Goal: Task Accomplishment & Management: Complete application form

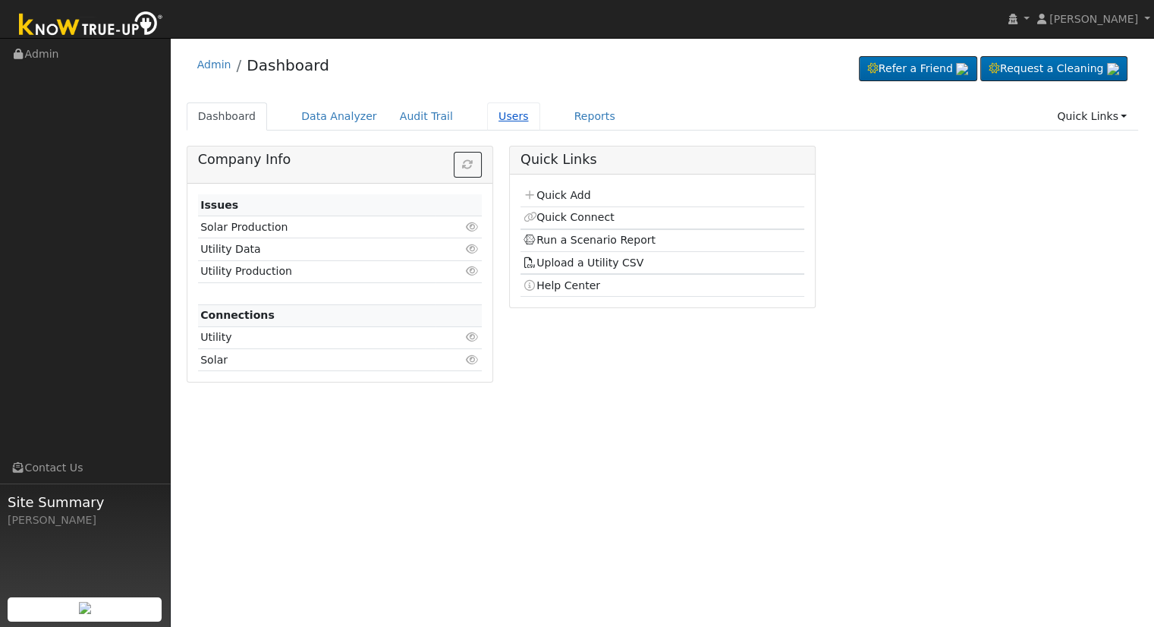
click at [492, 115] on link "Users" at bounding box center [513, 116] width 53 height 28
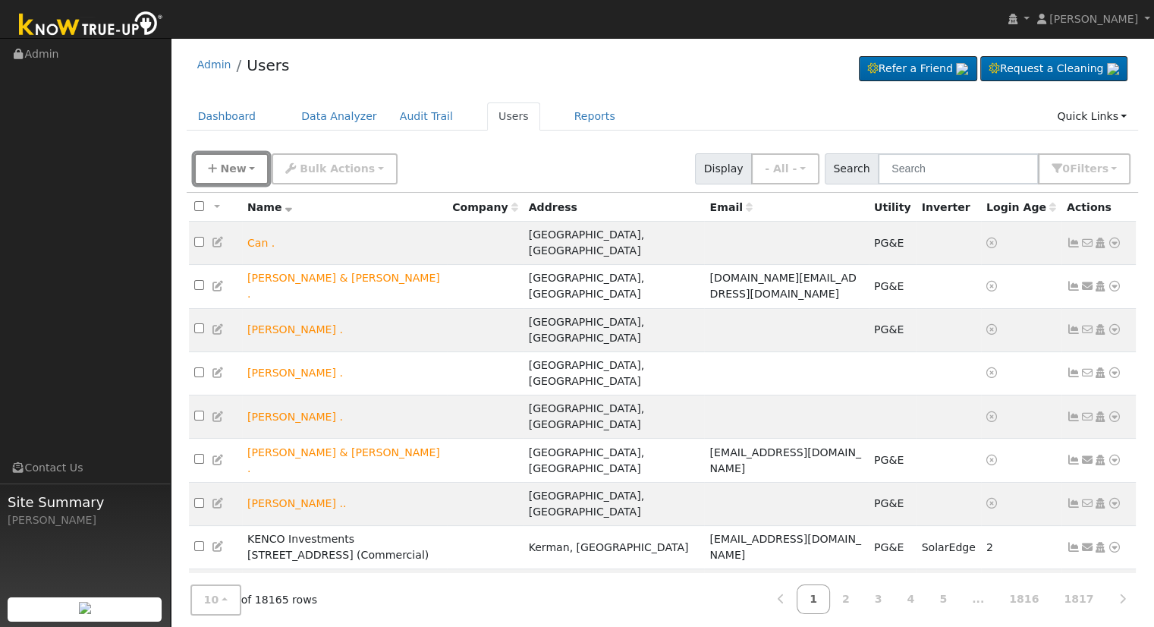
click at [228, 171] on span "New" at bounding box center [233, 168] width 26 height 12
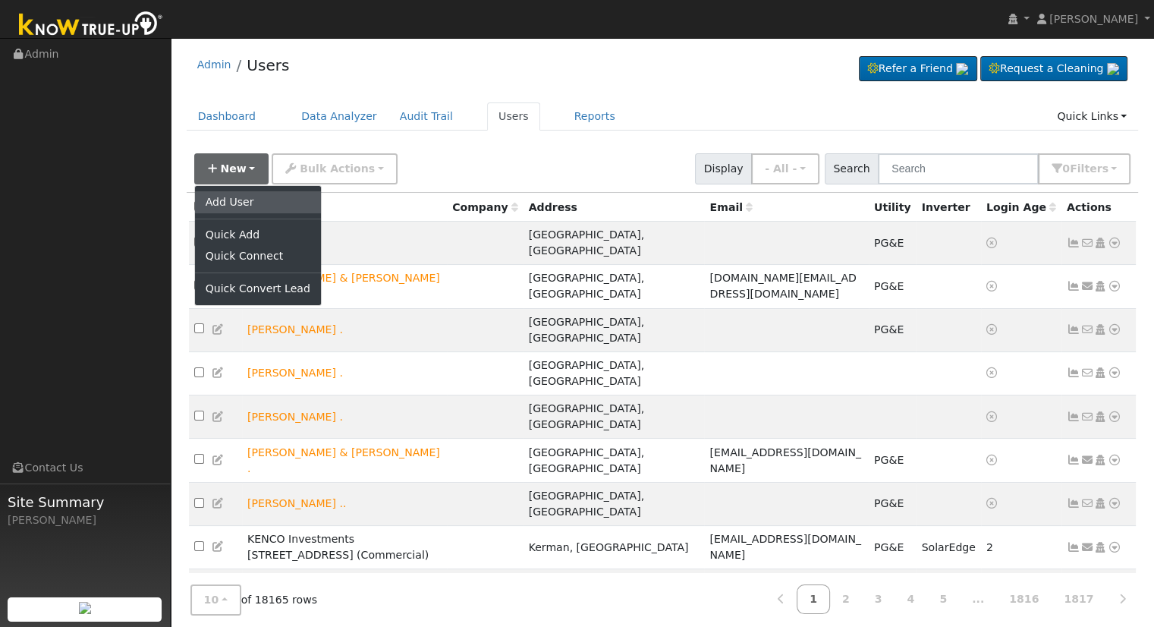
click at [246, 202] on link "Add User" at bounding box center [258, 201] width 126 height 21
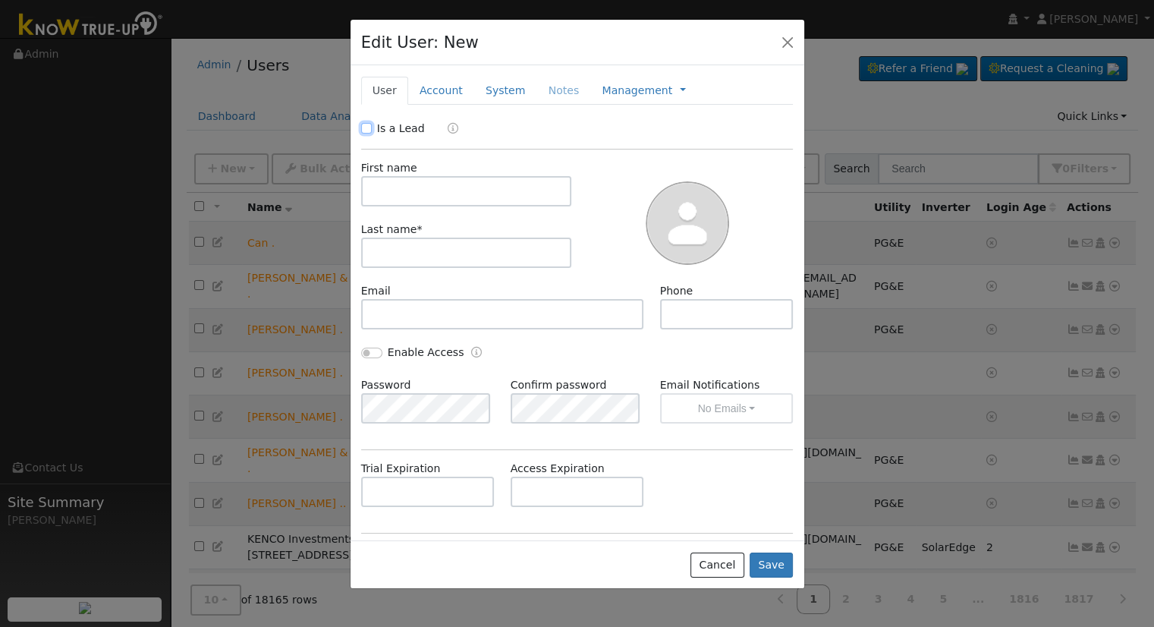
click at [369, 124] on input "Is a Lead" at bounding box center [366, 128] width 11 height 11
checkbox input "true"
click at [413, 198] on input "text" at bounding box center [466, 191] width 211 height 30
type input "Virginia"
type input "Zerdelian"
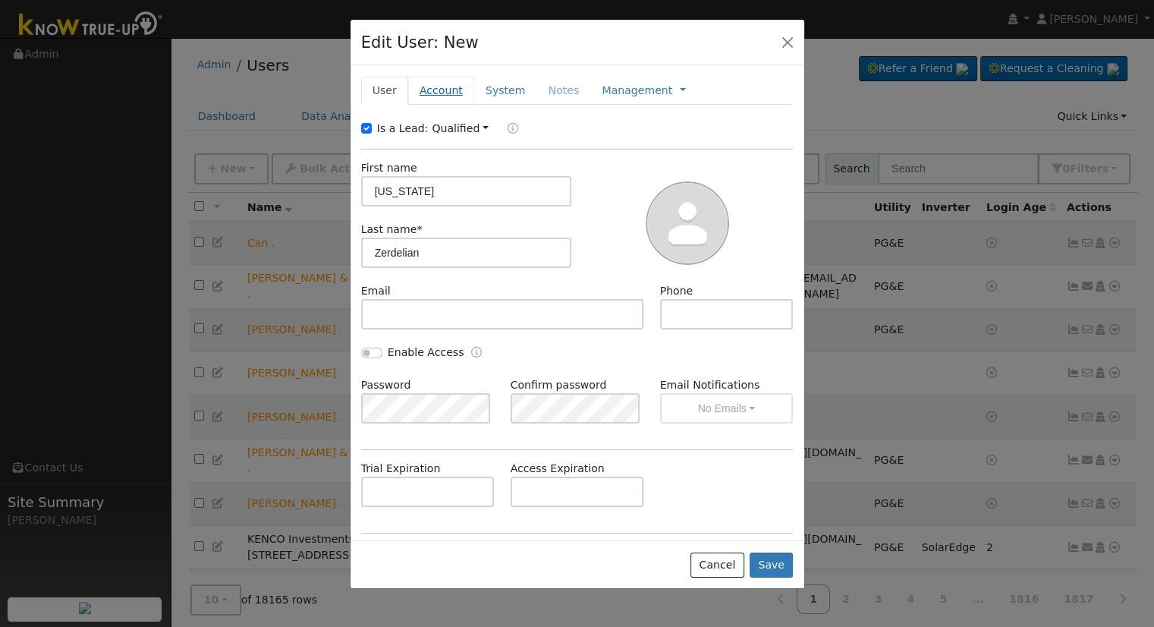
click at [443, 89] on link "Account" at bounding box center [441, 91] width 66 height 28
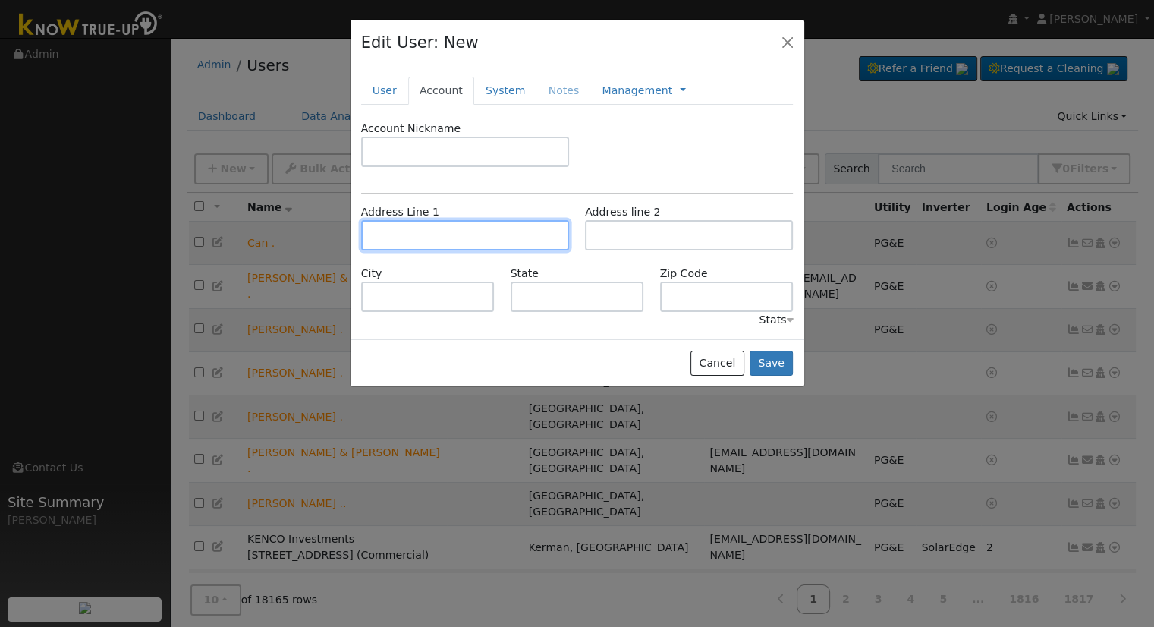
click at [443, 234] on input "text" at bounding box center [465, 235] width 208 height 30
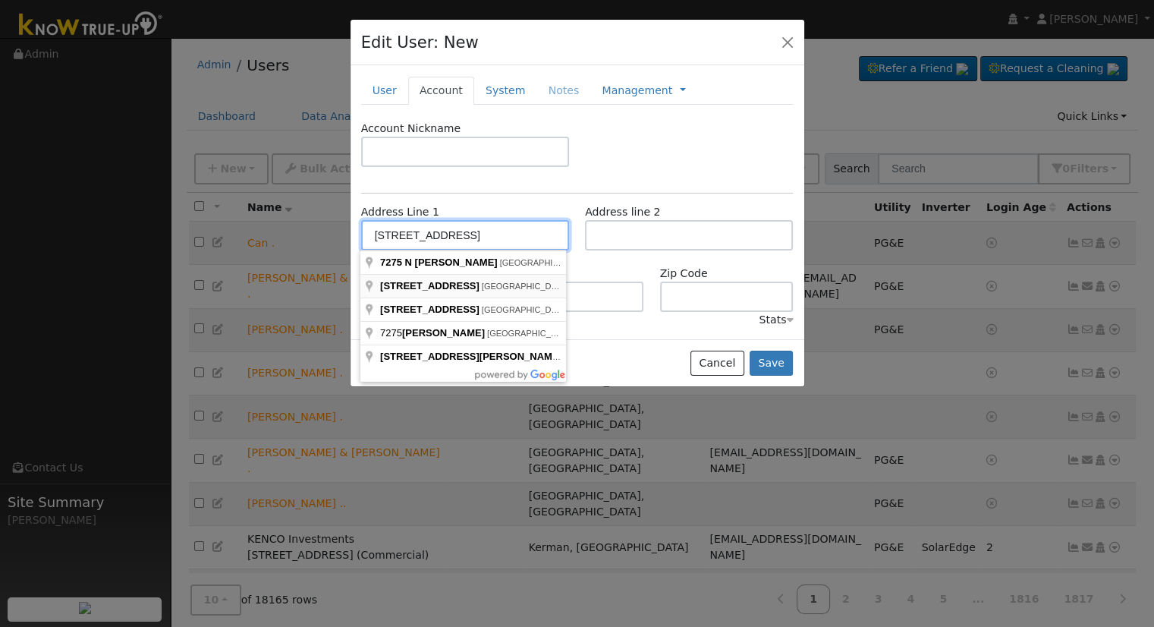
type input "7275 North Katy Avenue"
type input "Fresno"
type input "CA"
type input "93722"
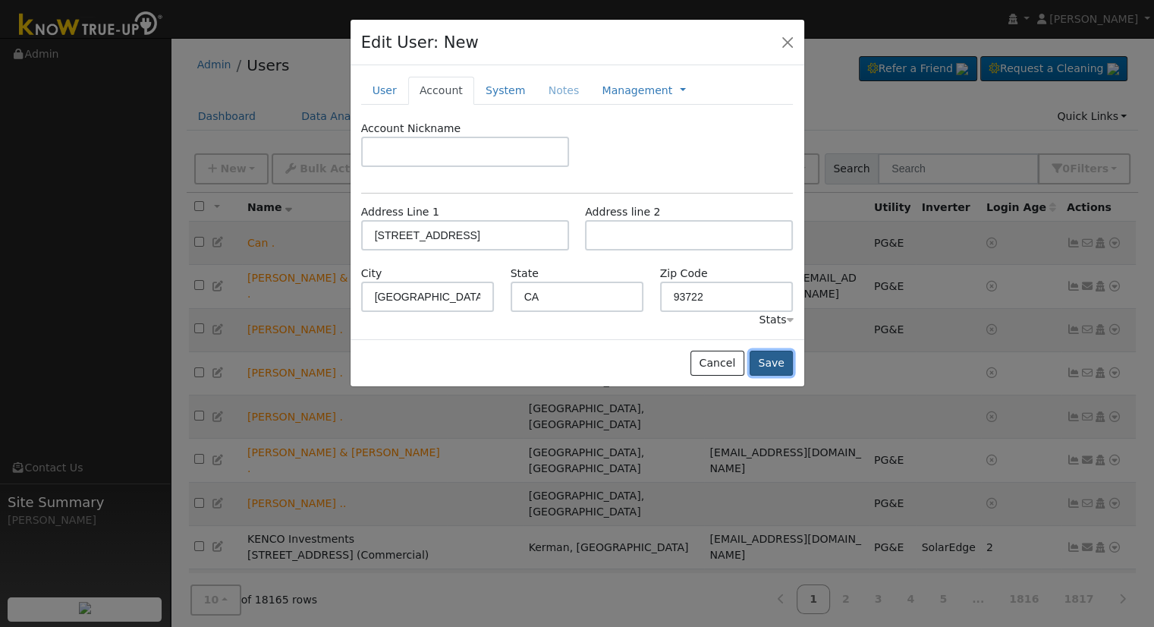
click at [781, 364] on button "Save" at bounding box center [772, 363] width 44 height 26
